Goal: Task Accomplishment & Management: Complete application form

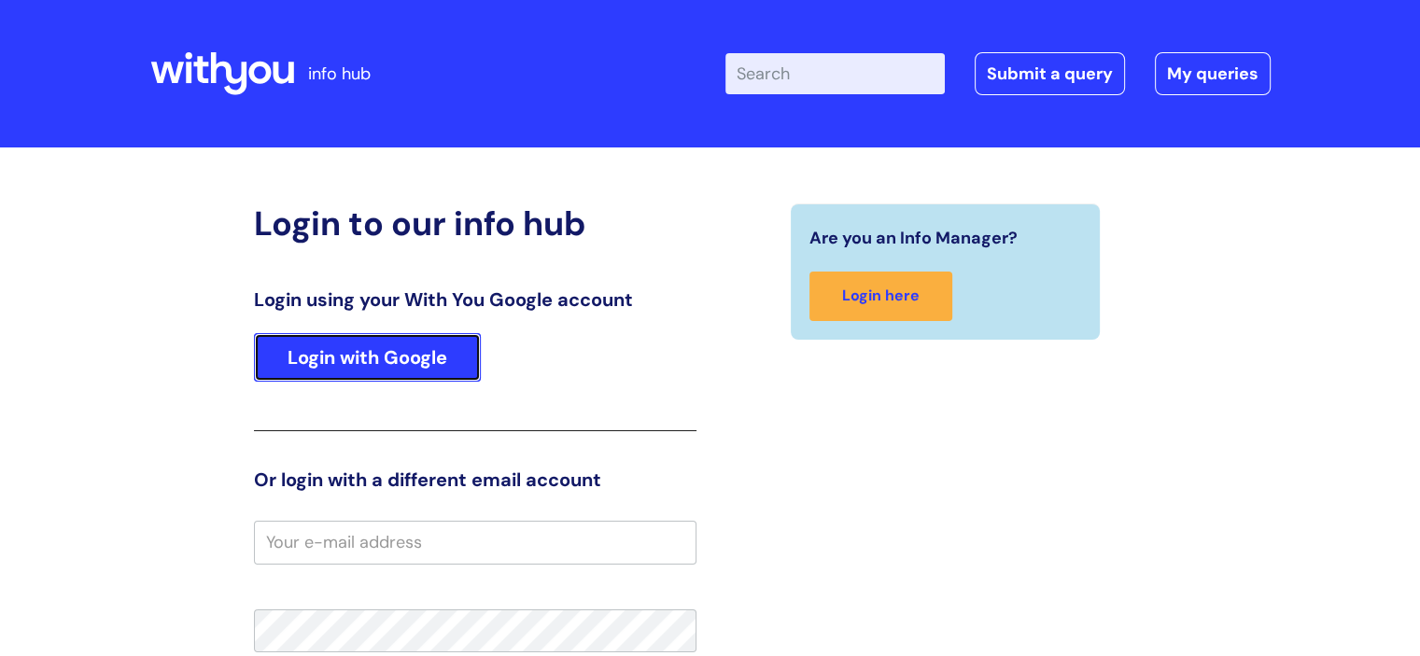
click at [414, 350] on link "Login with Google" at bounding box center [367, 357] width 227 height 49
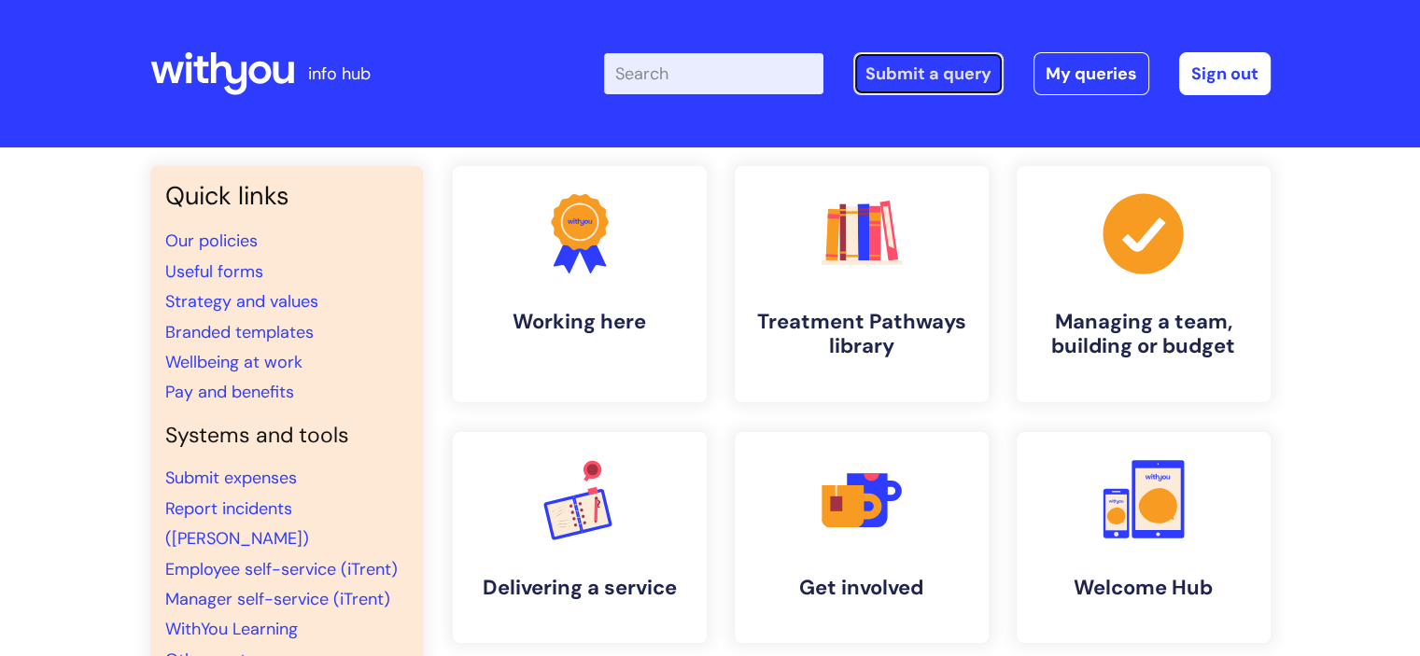
click at [930, 82] on link "Submit a query" at bounding box center [928, 73] width 150 height 43
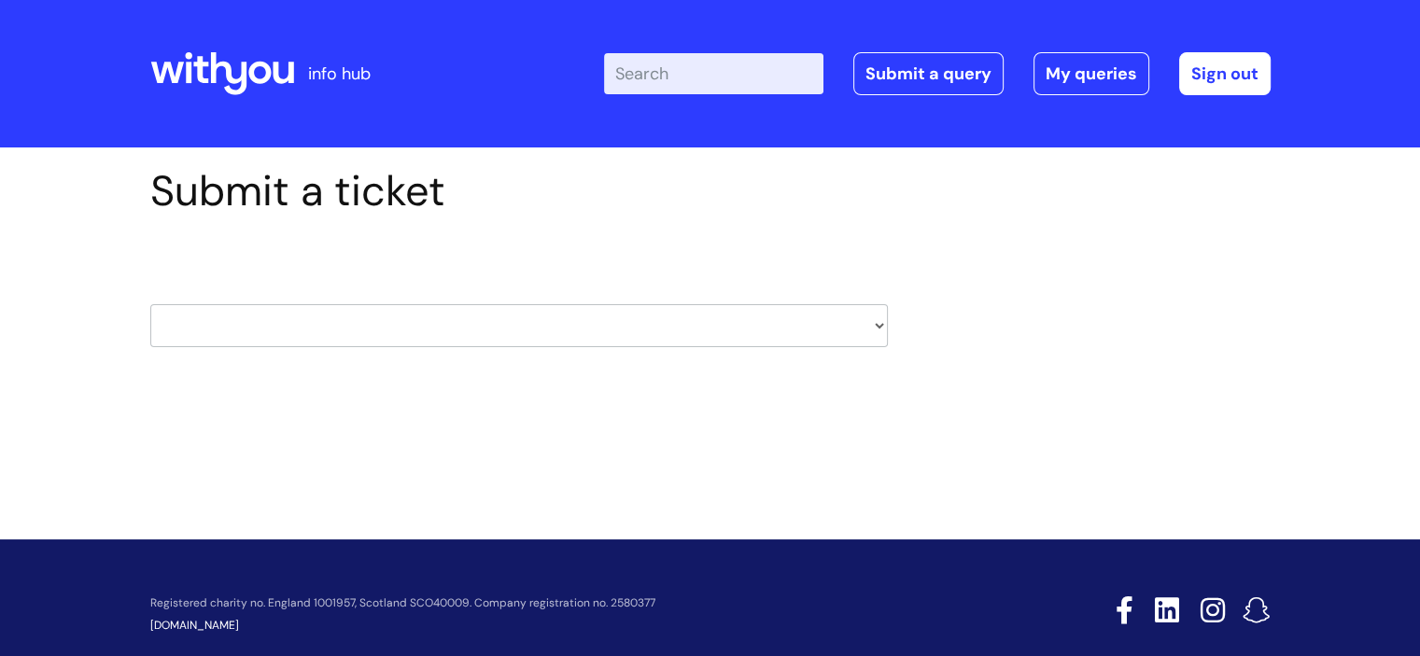
click at [876, 324] on select "HR / People IT and Support Clinical Drug Alerts Finance Accounts Data Support T…" at bounding box center [519, 325] width 738 height 43
select select "data_support_team"
click at [150, 304] on select "HR / People IT and Support Clinical Drug Alerts Finance Accounts Data Support T…" at bounding box center [519, 325] width 738 height 43
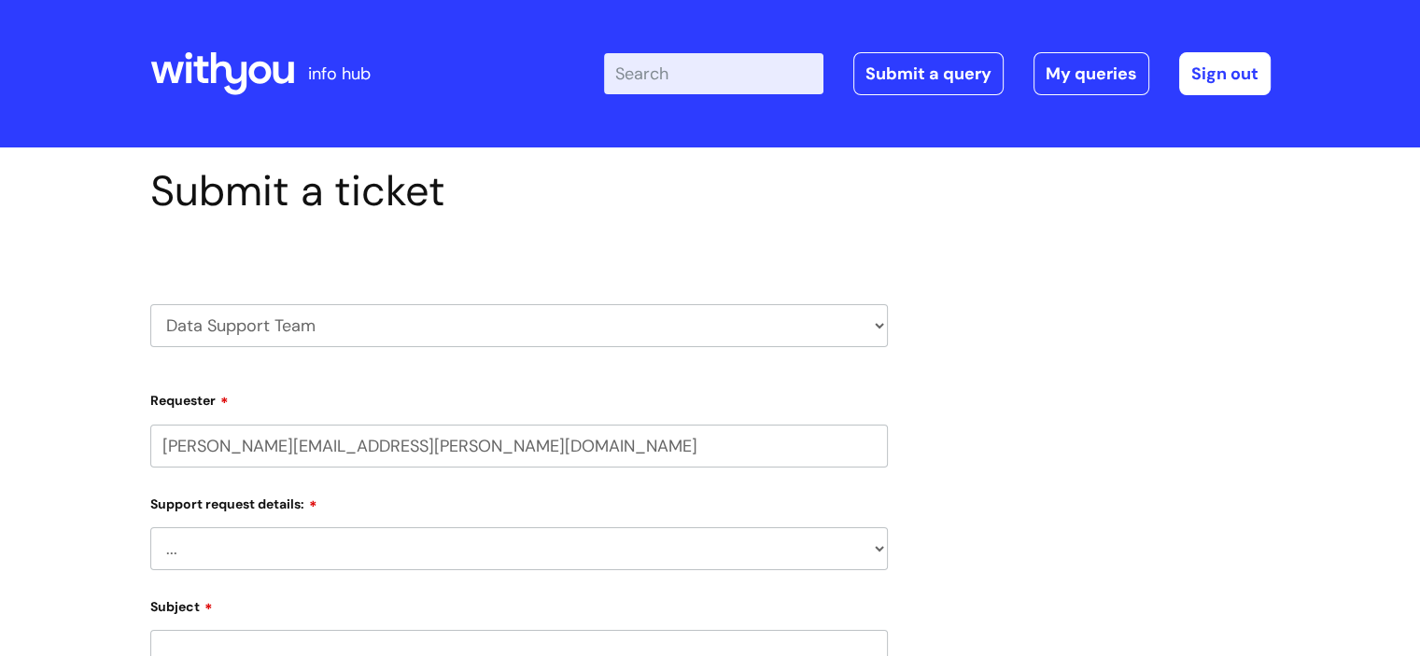
select select "80004286587"
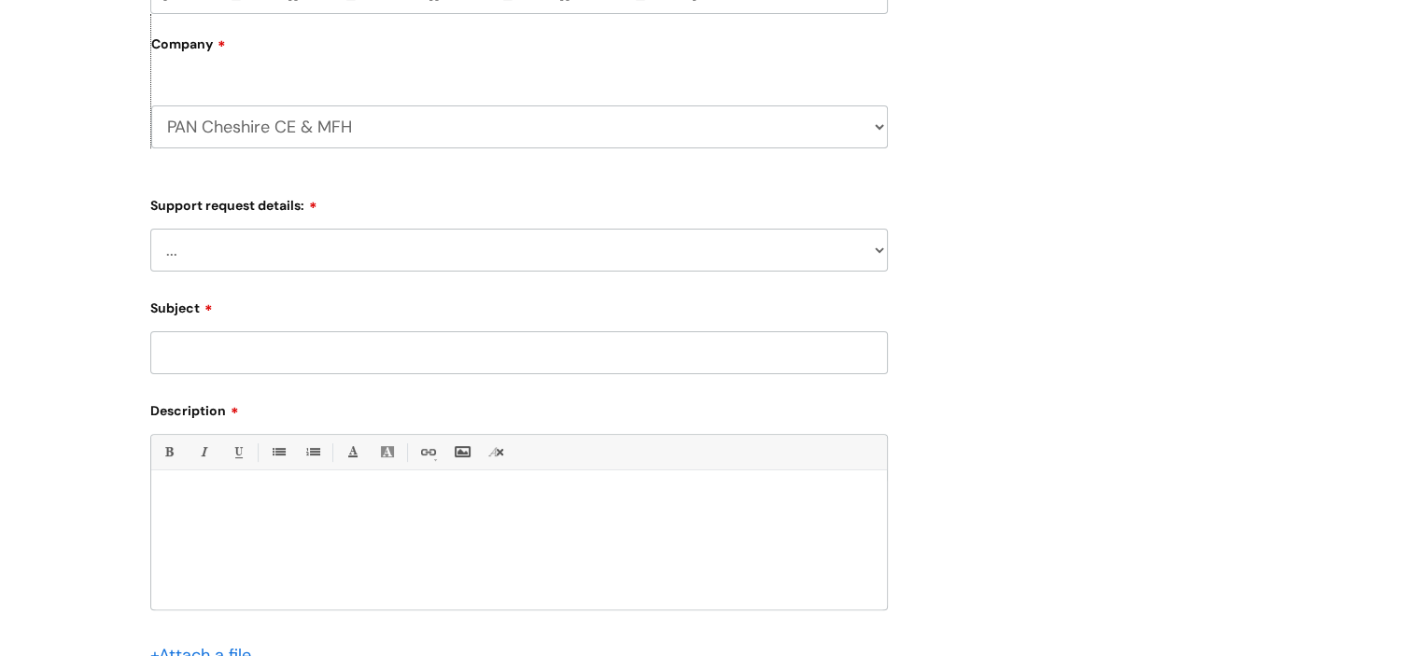
scroll to position [471, 0]
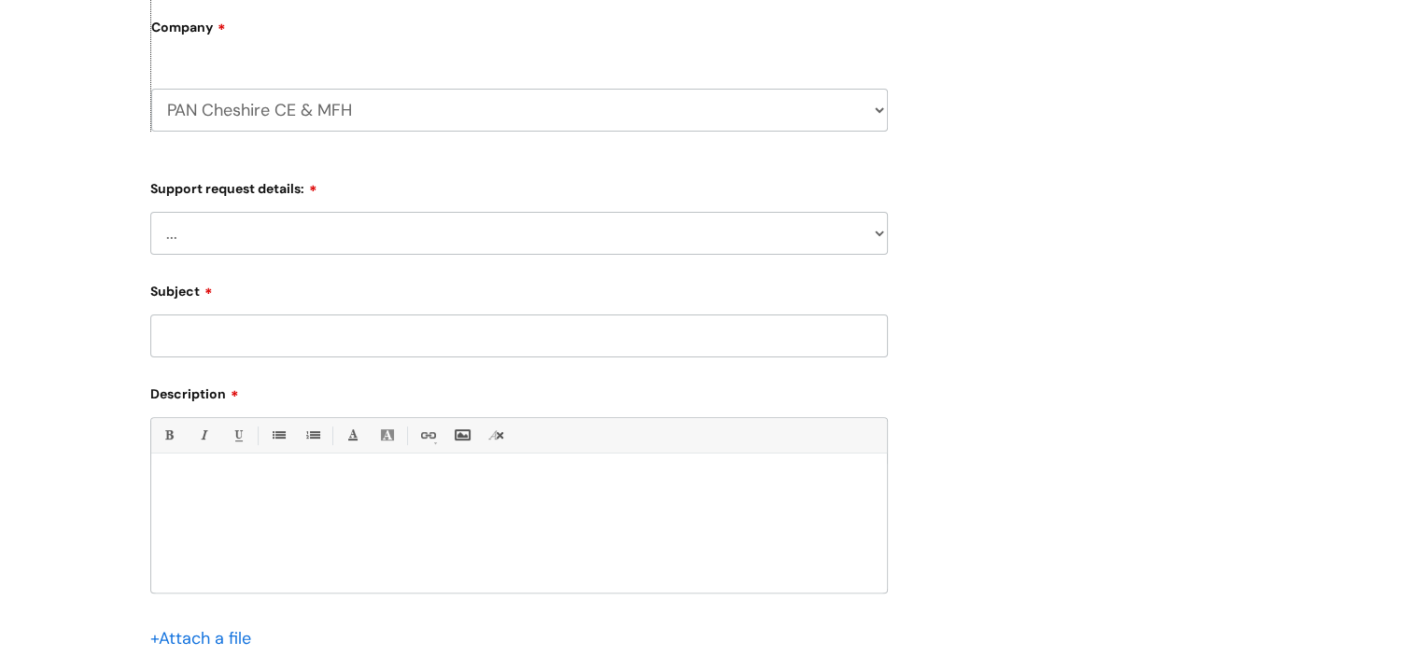
click at [854, 233] on select "... My enquiry relates to Nebula My enquiry relates to Halo My enquiry relates …" at bounding box center [519, 233] width 738 height 43
select select "My enquiry relates to Nebula"
click at [150, 212] on select "... My enquiry relates to Nebula My enquiry relates to Halo My enquiry relates …" at bounding box center [519, 233] width 738 height 43
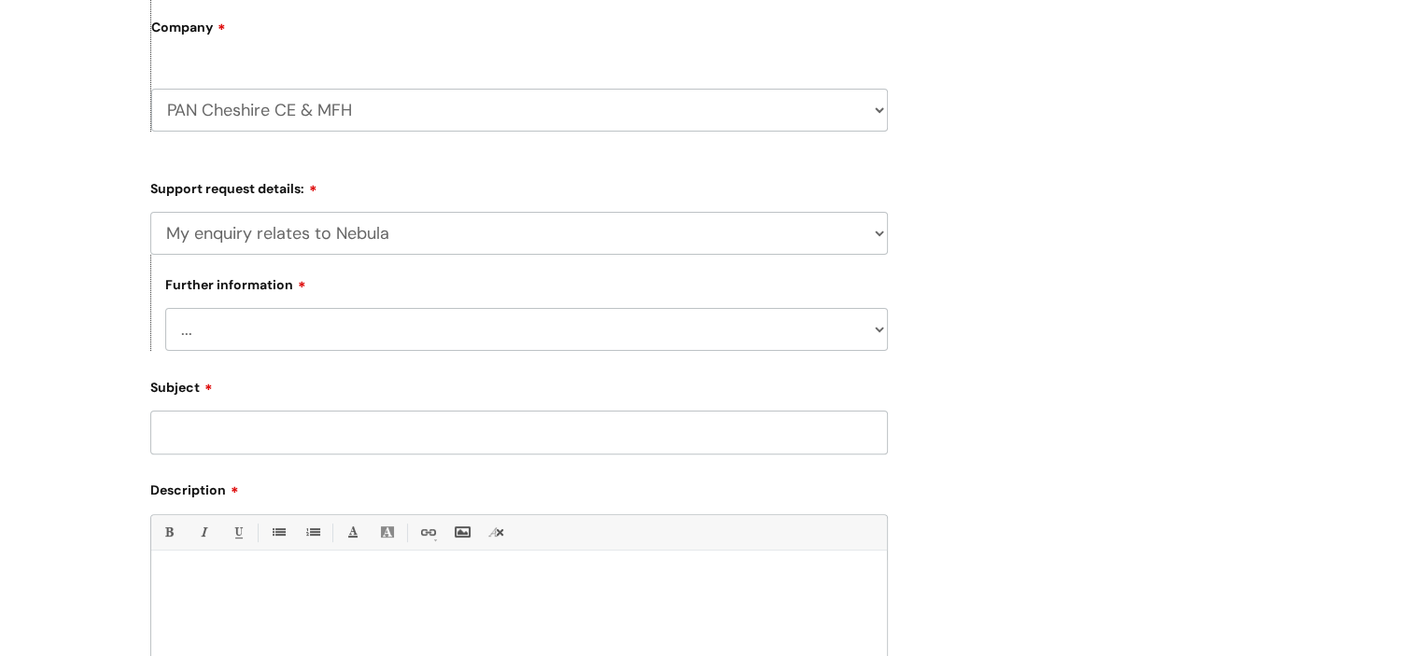
click at [604, 337] on select "... I need to delete an event I've got an issue or have found a fault I have an…" at bounding box center [526, 329] width 723 height 43
select select "I need to delete an event"
click at [165, 308] on select "... I need to delete an event I've got an issue or have found a fault I have an…" at bounding box center [526, 329] width 723 height 43
click at [489, 422] on input "Subject" at bounding box center [519, 432] width 738 height 43
type input "MFH Deletion"
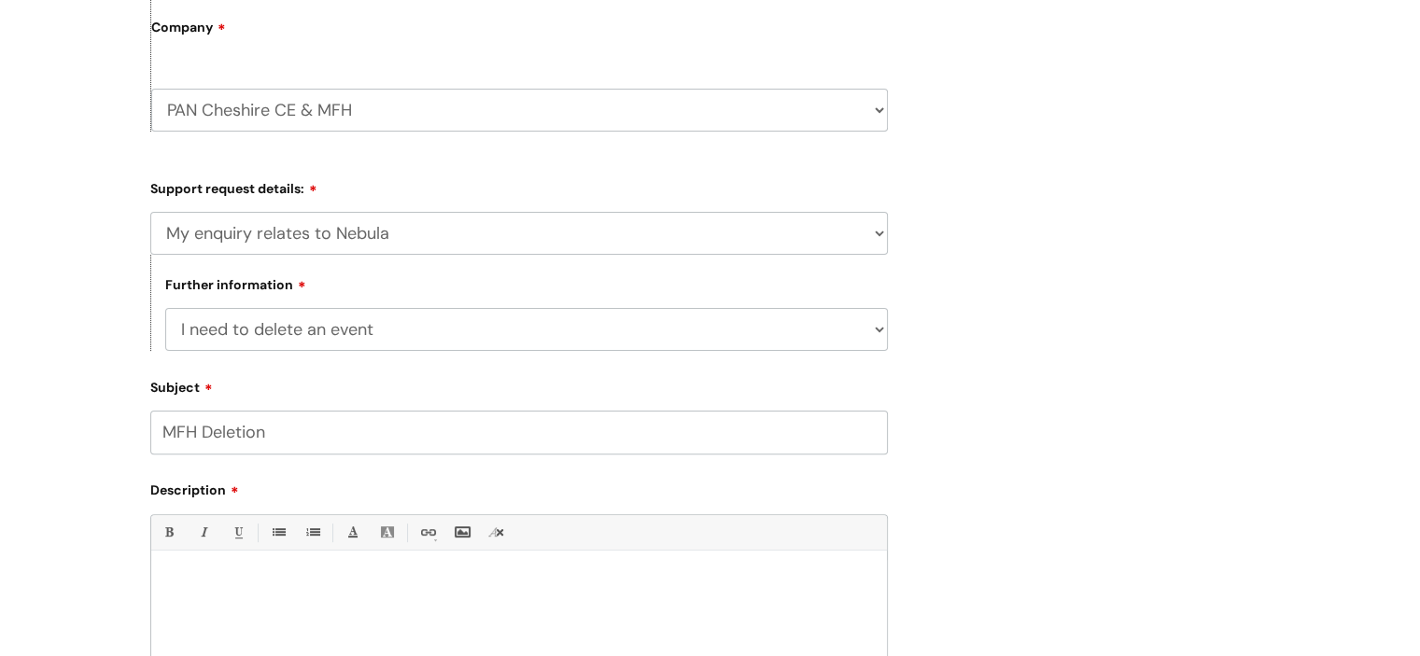
click at [424, 572] on div at bounding box center [519, 624] width 736 height 129
click at [688, 619] on span "400953 - 59210476 please - duploacte raised in error." at bounding box center [615, 616] width 288 height 14
click at [667, 615] on span "400953 - 59210476 please - duploacte tag raised in error." at bounding box center [625, 616] width 309 height 14
drag, startPoint x: 585, startPoint y: 615, endPoint x: 532, endPoint y: 611, distance: 53.3
click at [532, 611] on span "400953 - 59210476 please - duplicate tag raised in error." at bounding box center [623, 616] width 305 height 14
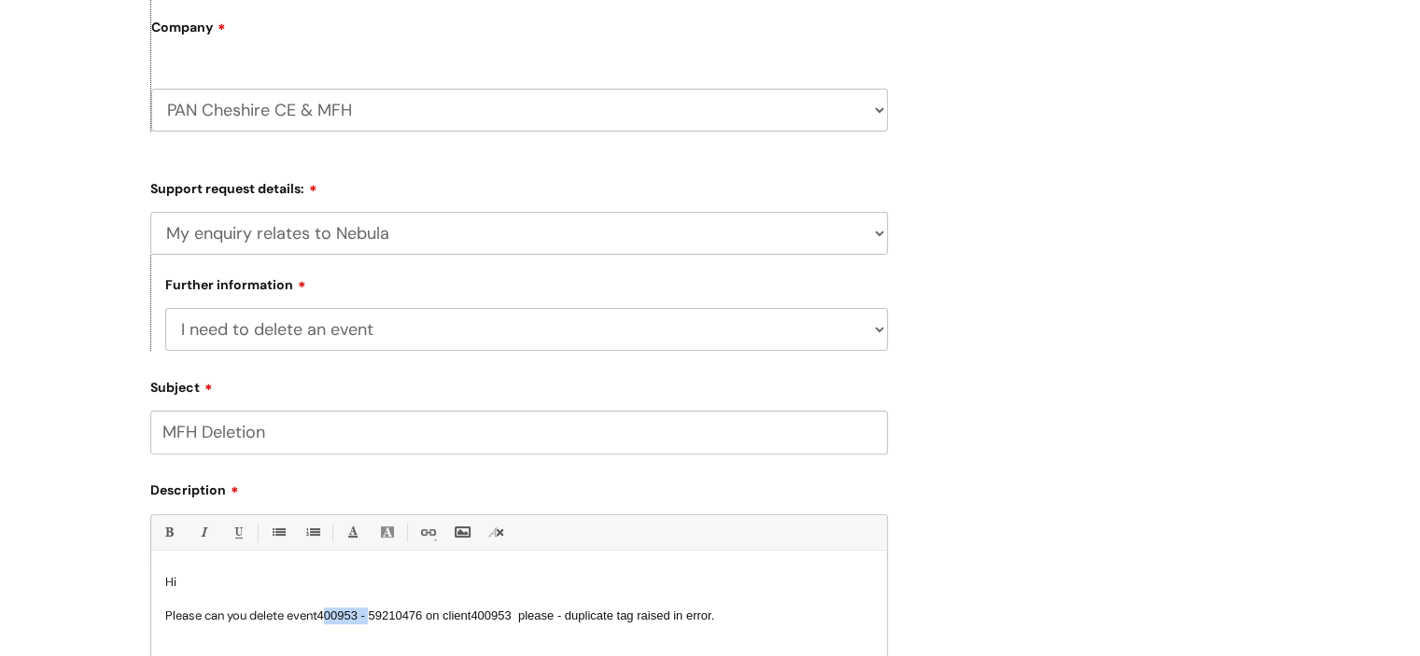
drag, startPoint x: 375, startPoint y: 616, endPoint x: 329, endPoint y: 613, distance: 46.8
click at [329, 613] on span "400953 - 59210476 on client" at bounding box center [394, 616] width 154 height 14
